Goal: Transaction & Acquisition: Download file/media

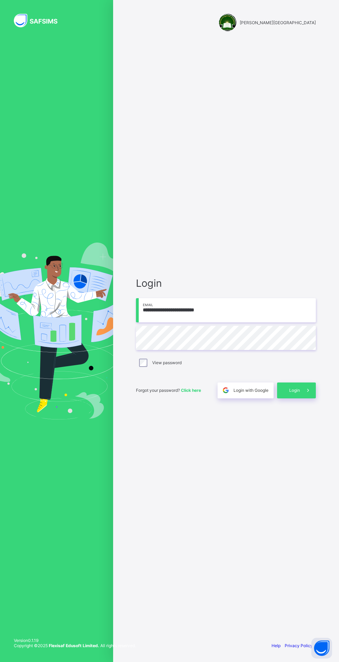
click at [255, 322] on input "**********" at bounding box center [226, 310] width 180 height 24
type input "**********"
click at [308, 394] on icon at bounding box center [307, 390] width 7 height 7
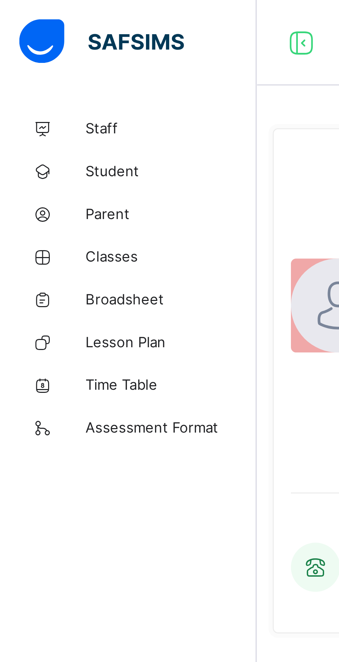
click at [49, 82] on span "Classes" at bounding box center [55, 83] width 55 height 6
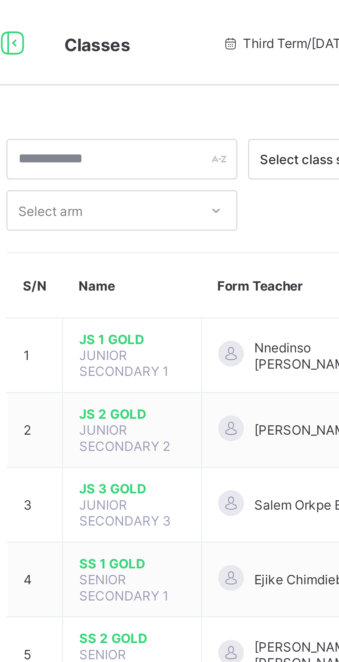
click at [133, 111] on span "JS 1 GOLD" at bounding box center [136, 109] width 34 height 5
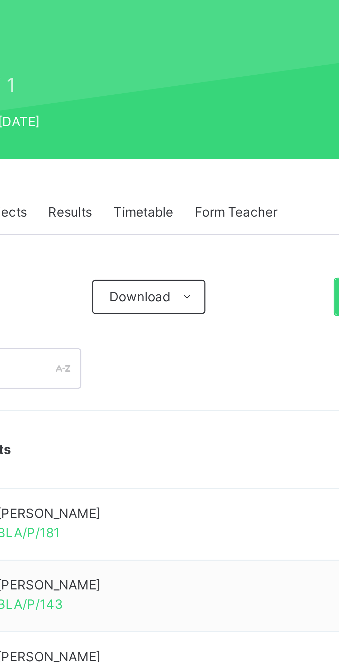
click at [168, 169] on div "Results" at bounding box center [166, 166] width 21 height 14
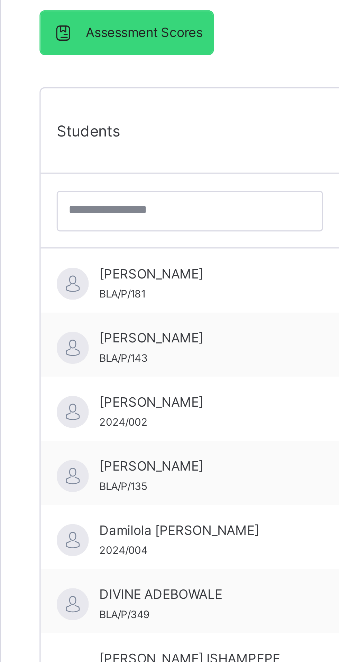
click at [145, 273] on div "[PERSON_NAME]/P/181" at bounding box center [146, 272] width 62 height 12
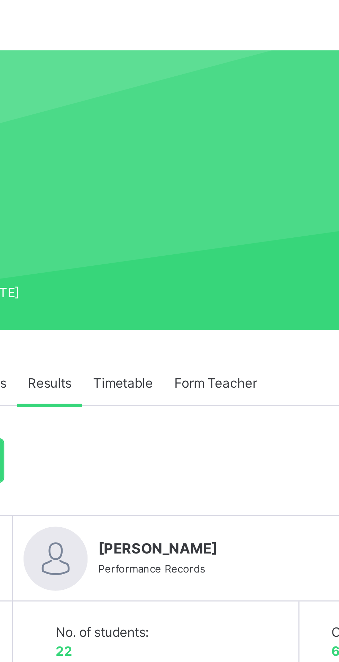
scroll to position [37, 0]
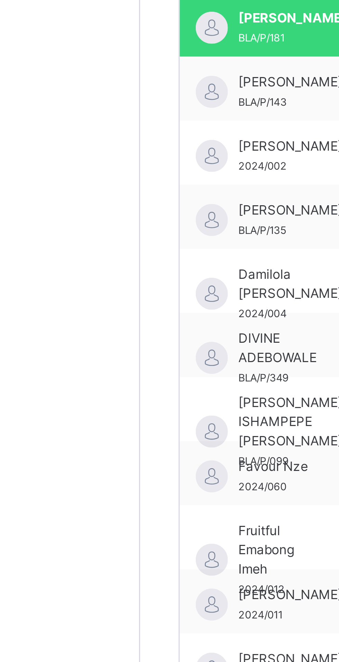
click at [126, 434] on div "[PERSON_NAME] 2024/008" at bounding box center [125, 441] width 58 height 21
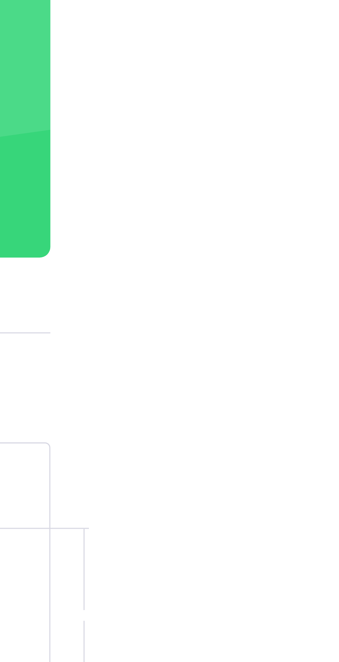
scroll to position [65, 0]
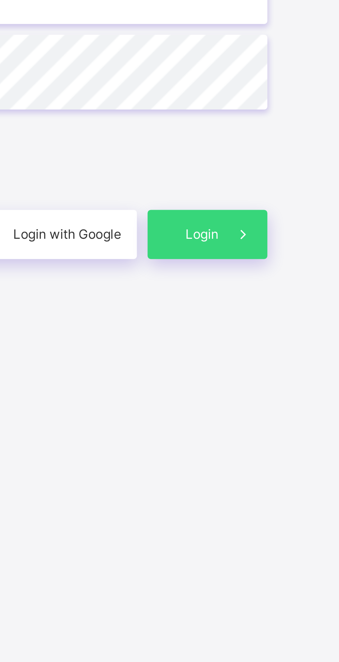
scroll to position [53, 0]
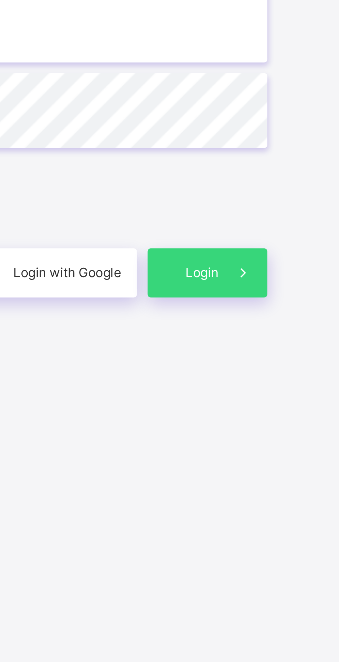
click at [303, 384] on span at bounding box center [308, 392] width 16 height 16
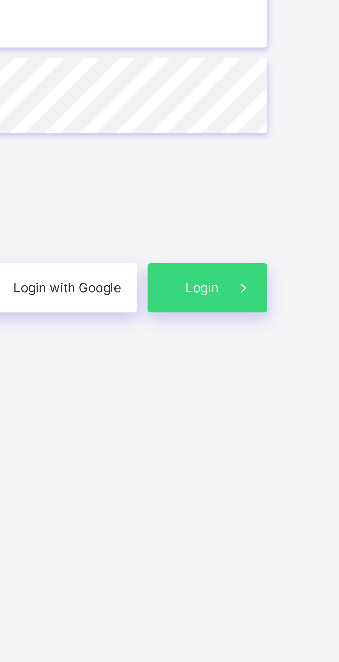
scroll to position [48, 0]
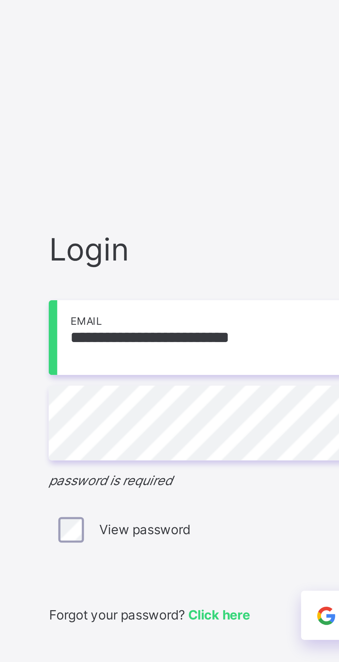
click at [155, 294] on input "**********" at bounding box center [226, 306] width 180 height 24
type input "**********"
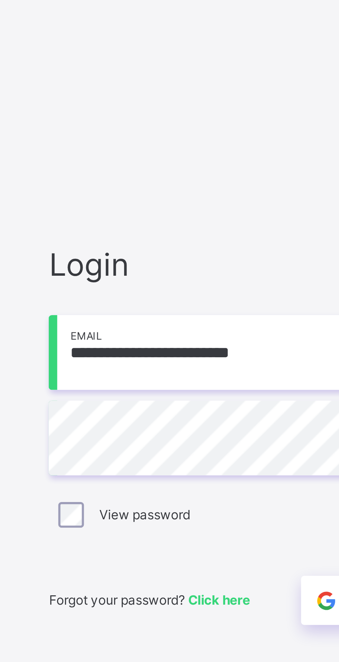
scroll to position [53, 0]
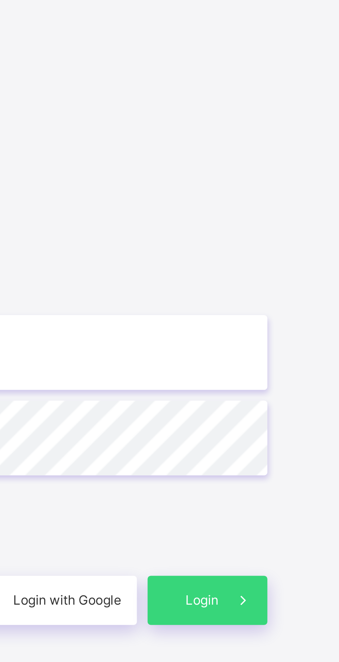
click at [294, 389] on span "Login" at bounding box center [294, 392] width 11 height 6
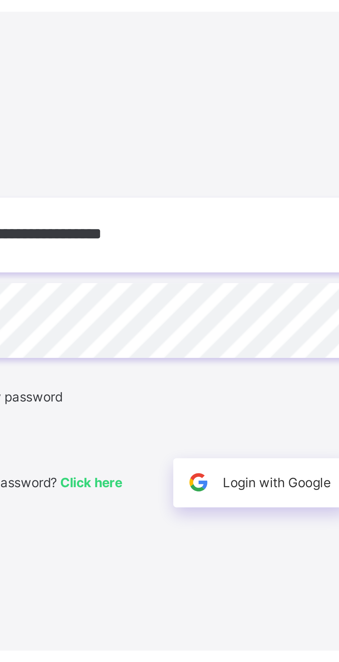
scroll to position [0, 0]
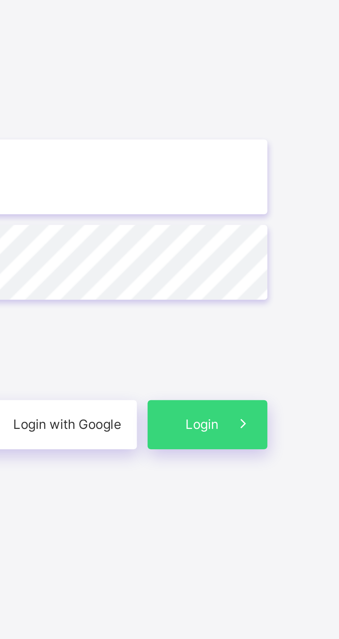
click at [296, 383] on span "Login" at bounding box center [294, 380] width 11 height 6
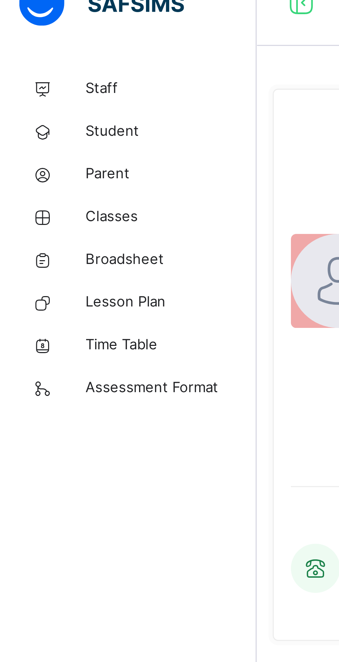
click at [53, 85] on span "Classes" at bounding box center [55, 82] width 55 height 7
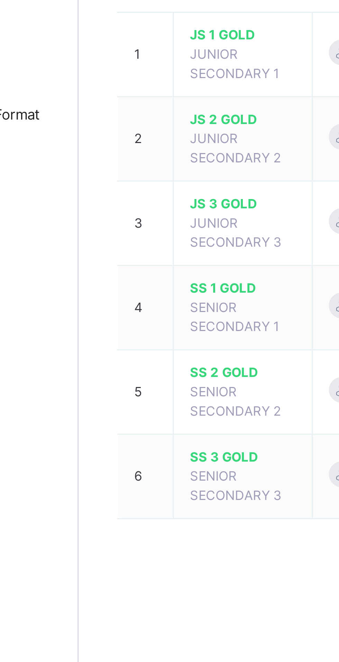
click at [132, 222] on span "SS 2 GOLD" at bounding box center [136, 221] width 34 height 6
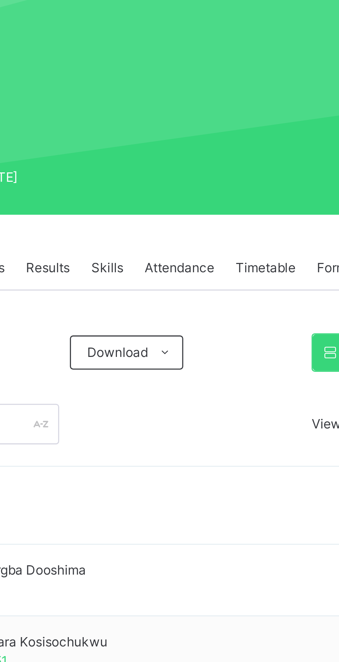
click at [214, 165] on span "Attendance" at bounding box center [209, 166] width 22 height 6
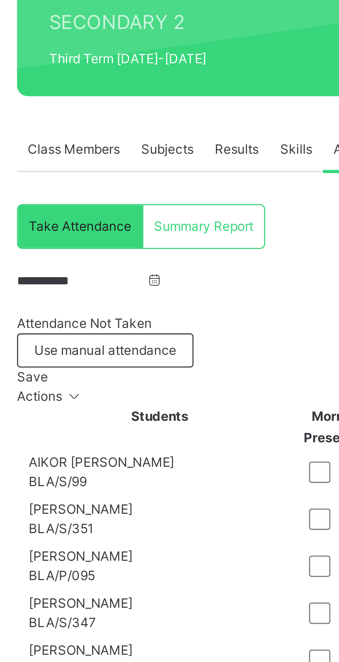
click at [103, 234] on span "Use manual attendance" at bounding box center [124, 231] width 46 height 6
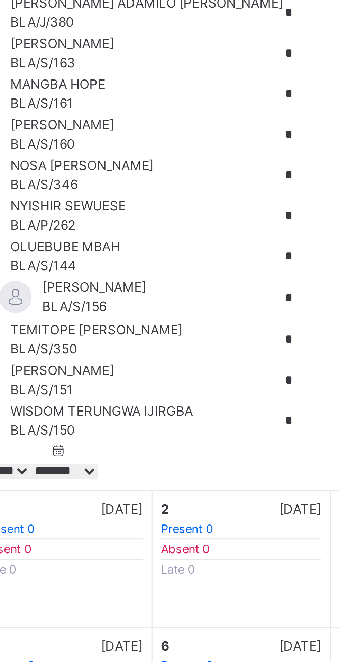
click at [196, 342] on input "*" at bounding box center [216, 337] width 41 height 10
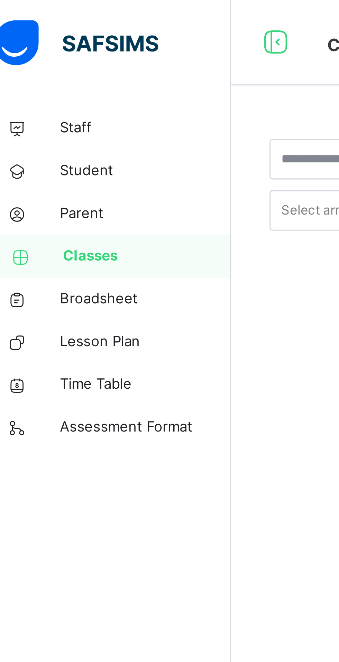
click at [49, 84] on span "Classes" at bounding box center [56, 82] width 54 height 7
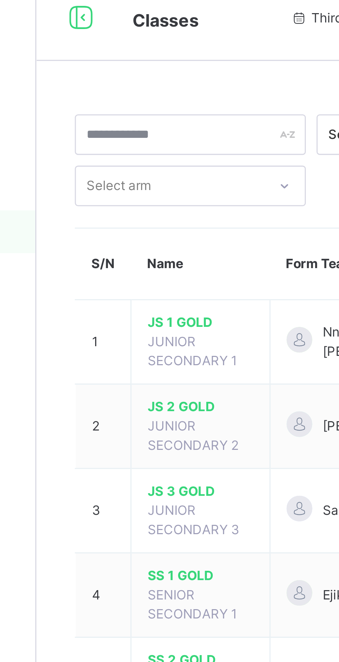
click at [134, 112] on span "JS 1 GOLD" at bounding box center [136, 112] width 34 height 6
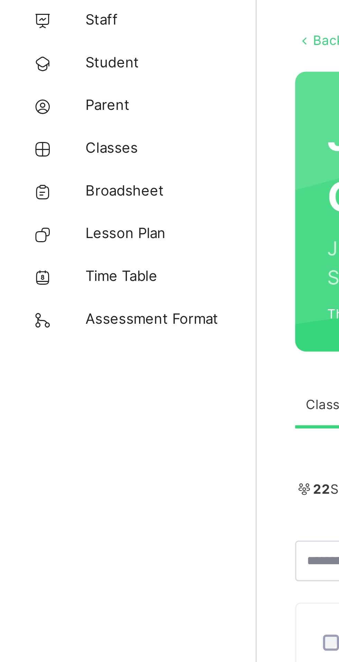
click at [50, 98] on span "Broadsheet" at bounding box center [55, 96] width 55 height 7
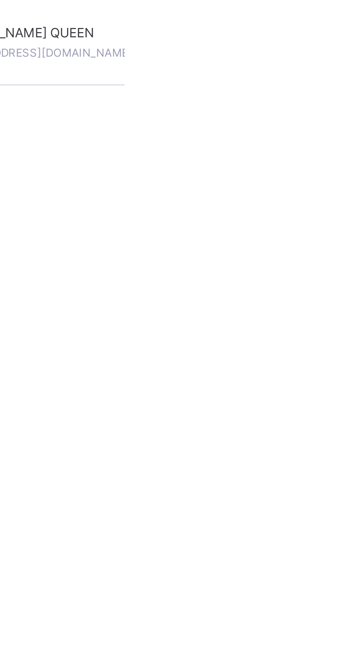
click at [254, 96] on span "View broadsheet" at bounding box center [244, 90] width 22 height 11
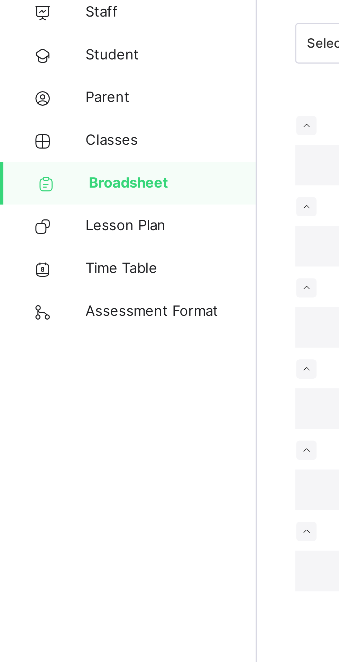
click at [47, 86] on span "Classes" at bounding box center [55, 82] width 55 height 7
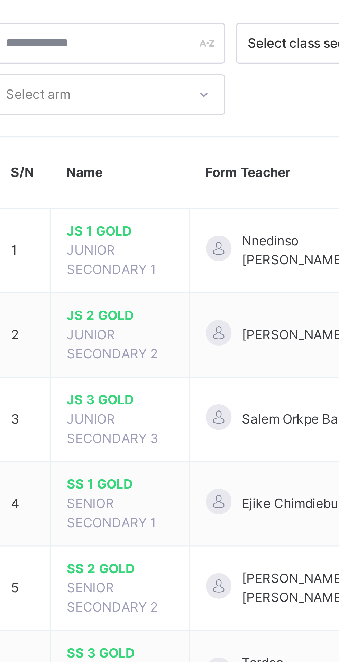
click at [134, 140] on span "JS 2 GOLD" at bounding box center [136, 140] width 34 height 6
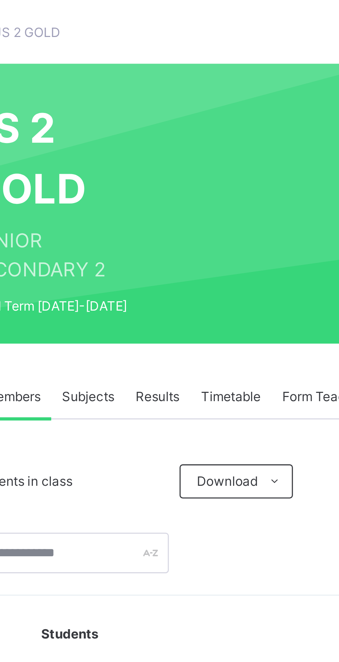
click at [171, 163] on span "Results" at bounding box center [166, 166] width 14 height 6
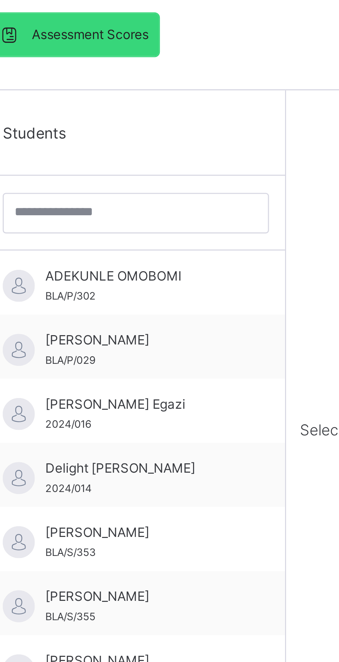
click at [144, 313] on span "[PERSON_NAME] Egazi" at bounding box center [146, 310] width 62 height 6
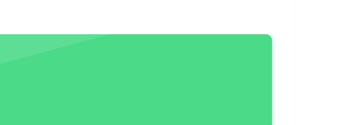
scroll to position [39, 0]
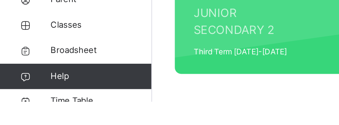
click at [34, 97] on span "Broadsheet" at bounding box center [55, 96] width 55 height 7
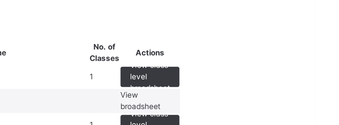
scroll to position [34, 0]
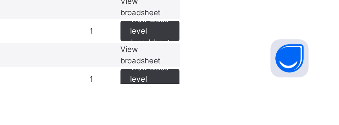
click at [254, 62] on span "View broadsheet" at bounding box center [244, 56] width 22 height 11
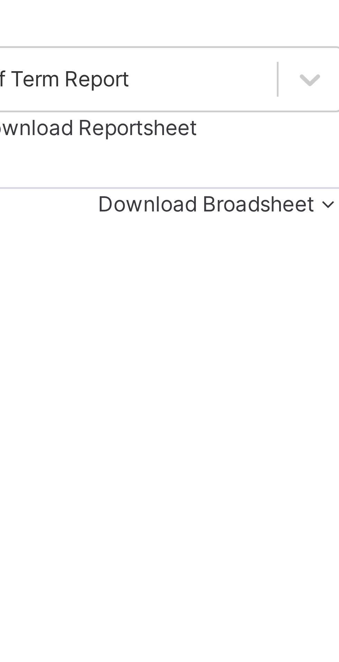
click at [307, 110] on span "Download Broadsheet" at bounding box center [311, 106] width 43 height 5
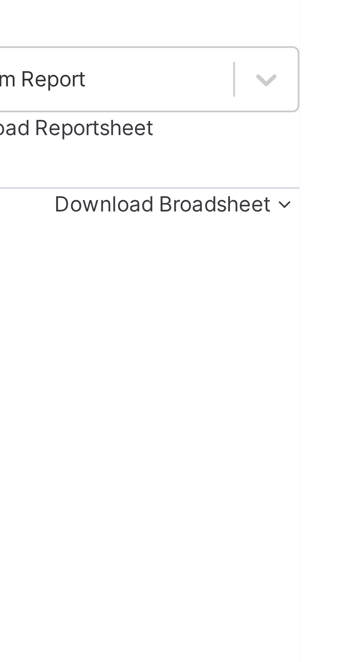
click at [0, 0] on li "PDF" at bounding box center [0, 0] width 0 height 0
click at [0, 0] on li "Excel sheet" at bounding box center [0, 0] width 0 height 0
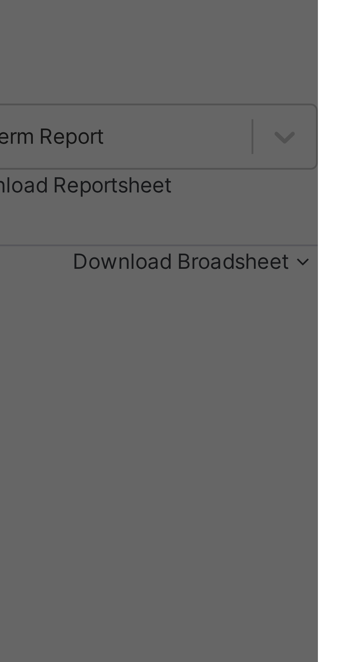
click at [317, 162] on div "× Download Broadsheet Excel Please select the Assessment you want to download t…" at bounding box center [169, 331] width 339 height 662
click at [319, 103] on div "× Download Broadsheet Excel Please select the Assessment you want to download t…" at bounding box center [169, 331] width 339 height 662
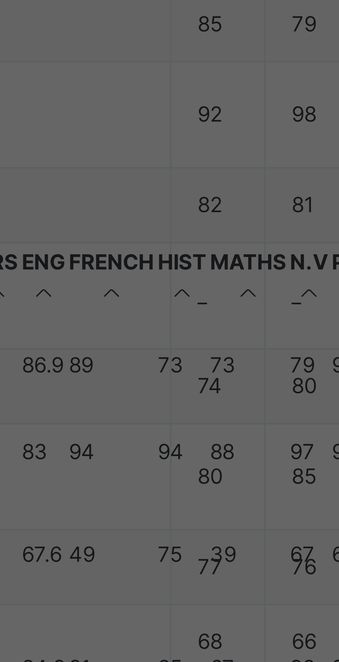
click at [217, 361] on span "Download" at bounding box center [207, 357] width 20 height 6
click at [186, 361] on span "Cancel" at bounding box center [179, 357] width 14 height 6
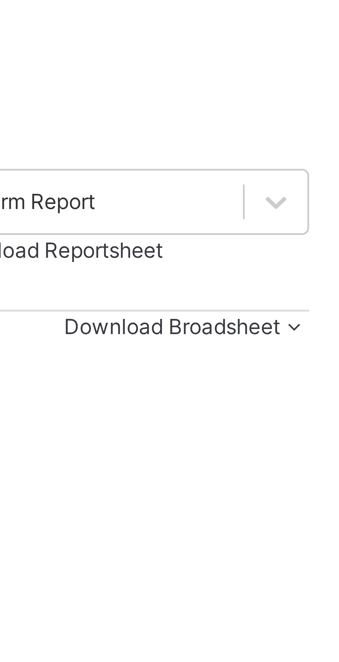
click at [310, 94] on span "Bulk Download Reportsheet" at bounding box center [283, 91] width 54 height 5
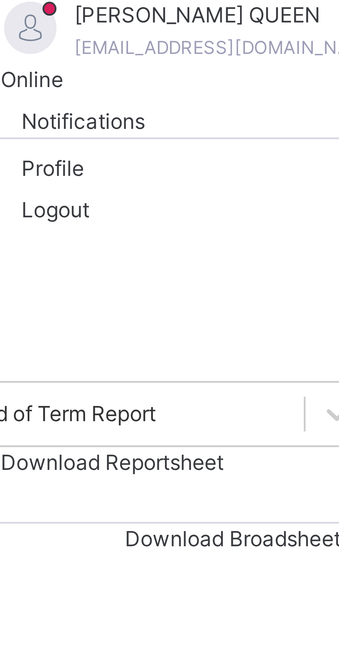
click at [283, 45] on span "Logout" at bounding box center [271, 41] width 24 height 7
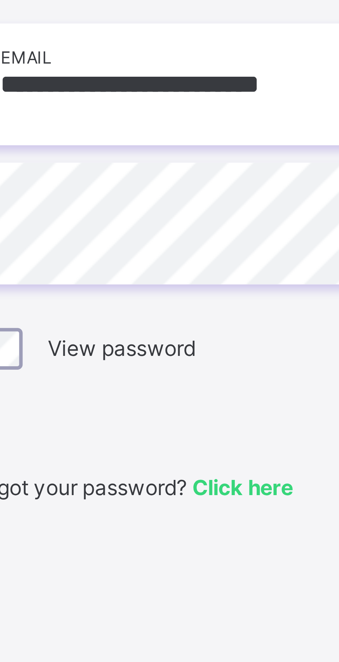
click at [178, 324] on input "**********" at bounding box center [226, 311] width 180 height 24
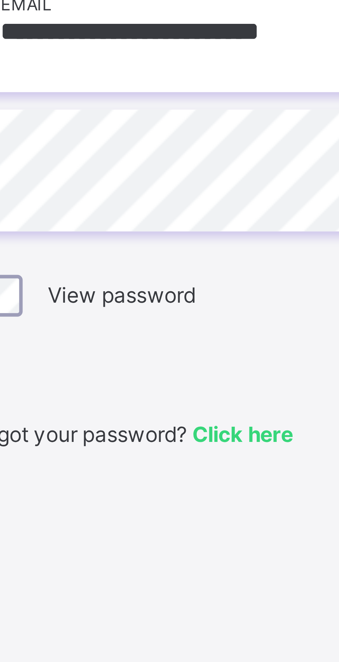
type input "**********"
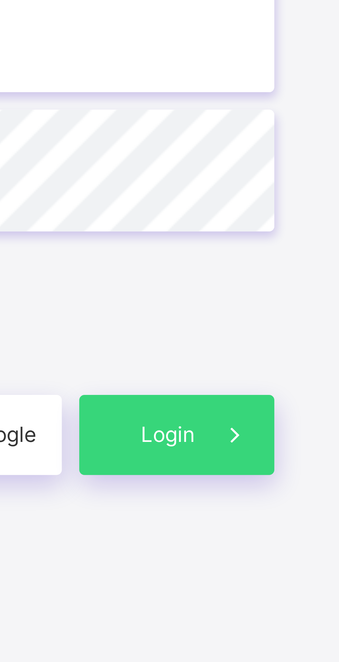
click at [305, 396] on icon at bounding box center [307, 392] width 7 height 8
